Goal: Task Accomplishment & Management: Use online tool/utility

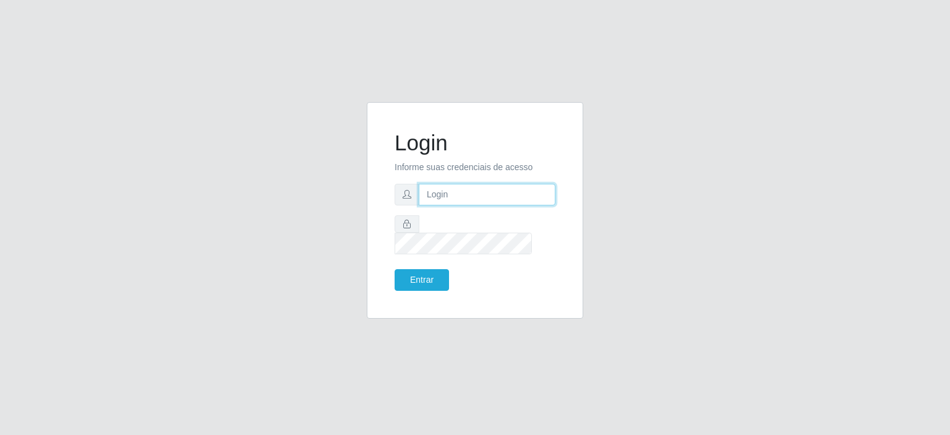
click at [445, 201] on input "text" at bounding box center [487, 195] width 137 height 22
type input "[EMAIL_ADDRESS][PERSON_NAME][DOMAIN_NAME]"
click at [395, 269] on button "Entrar" at bounding box center [422, 280] width 54 height 22
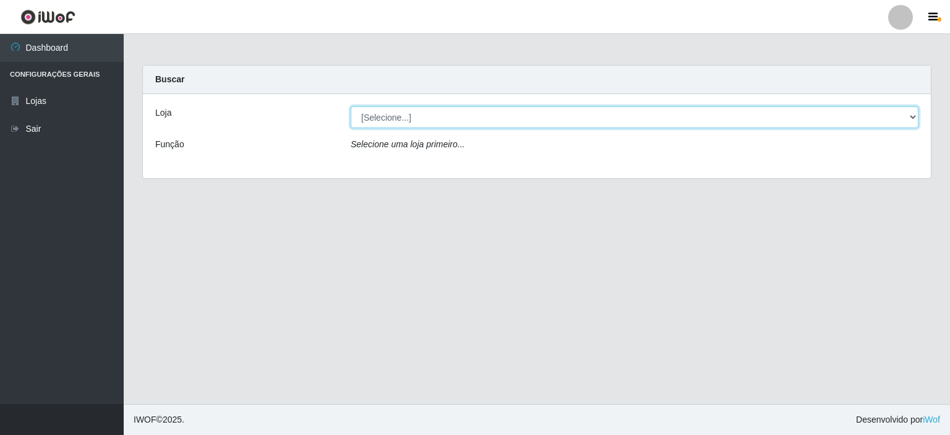
click at [908, 116] on select "[Selecione...] Corte Fácil - Unidade Planalto" at bounding box center [635, 117] width 568 height 22
select select "202"
click at [351, 106] on select "[Selecione...] Corte Fácil - Unidade Planalto" at bounding box center [635, 117] width 568 height 22
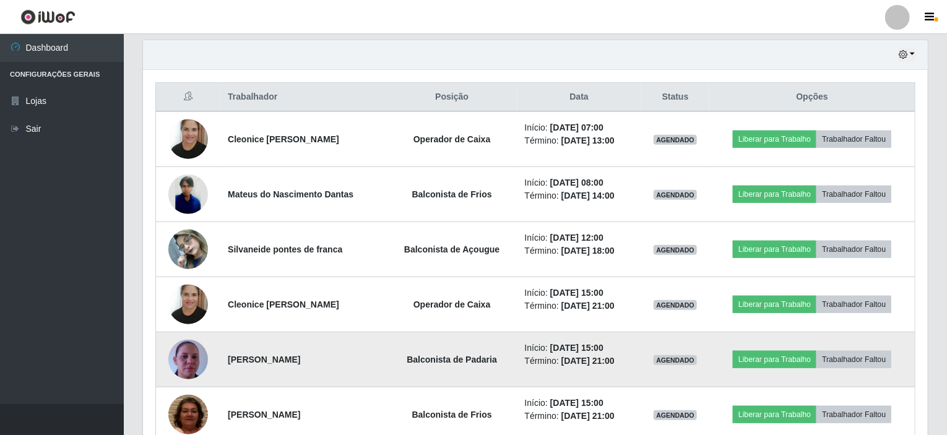
scroll to position [433, 0]
